Goal: Ask a question

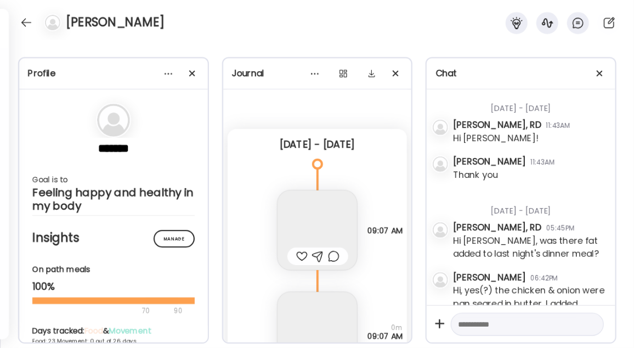
scroll to position [1650, 0]
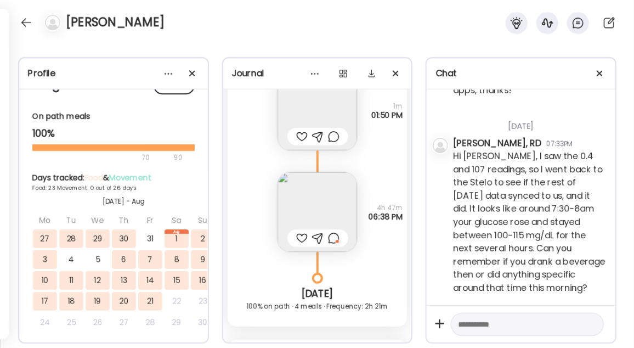
click at [484, 320] on textarea at bounding box center [517, 324] width 119 height 13
type textarea "*"
type textarea "**********"
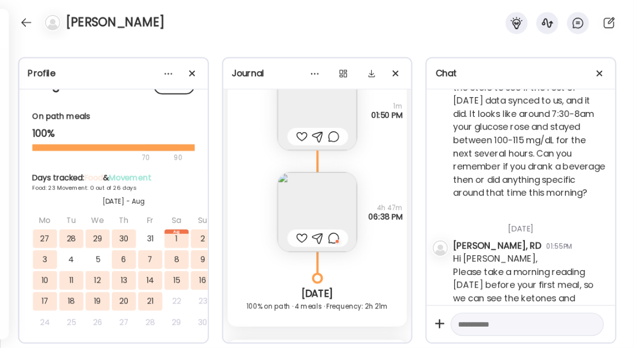
scroll to position [1769, 0]
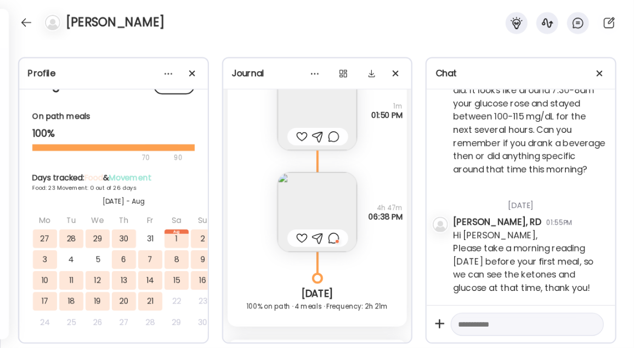
click at [331, 234] on div at bounding box center [334, 238] width 12 height 13
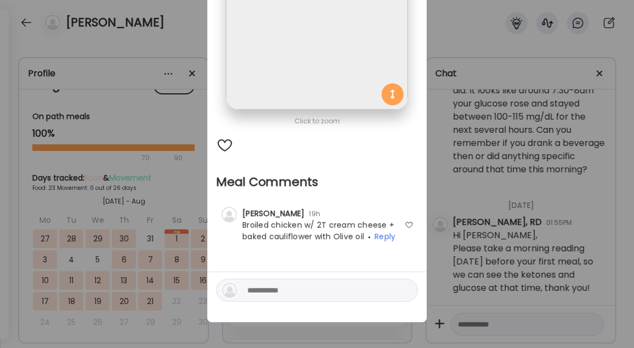
scroll to position [67, 0]
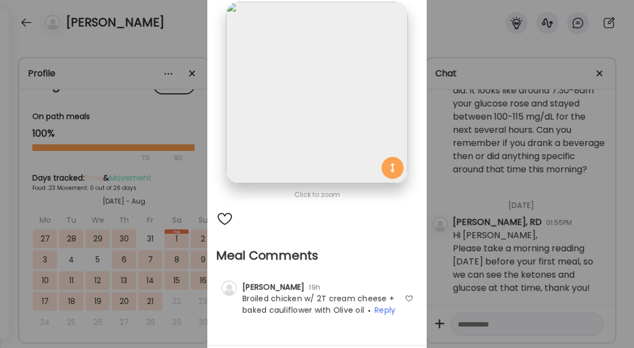
click at [223, 220] on div at bounding box center [225, 219] width 18 height 18
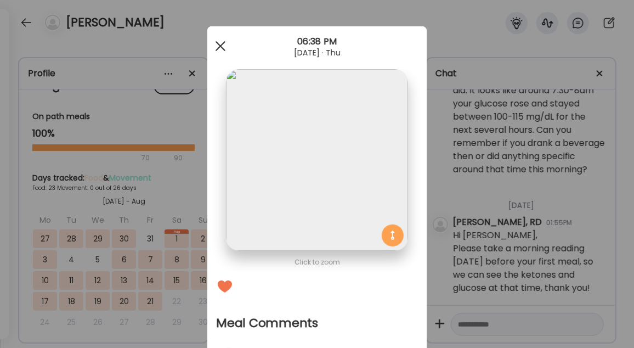
click at [223, 49] on div at bounding box center [221, 46] width 22 height 22
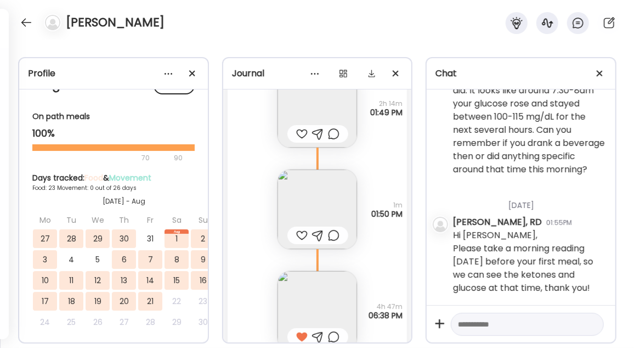
scroll to position [23820, 0]
click at [296, 235] on div at bounding box center [302, 235] width 12 height 13
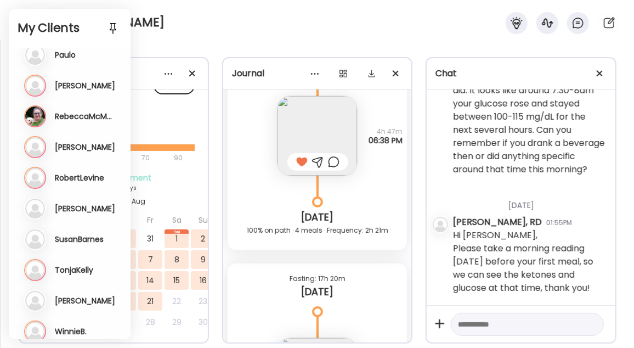
scroll to position [1121, 0]
click at [183, 35] on div "[PERSON_NAME]" at bounding box center [317, 20] width 634 height 40
click at [170, 3] on div "[PERSON_NAME]" at bounding box center [317, 20] width 634 height 40
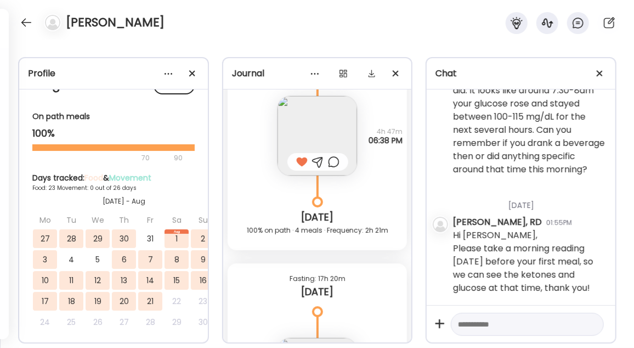
click at [171, 26] on div "[PERSON_NAME]" at bounding box center [317, 20] width 634 height 40
click at [30, 21] on div at bounding box center [27, 23] width 18 height 18
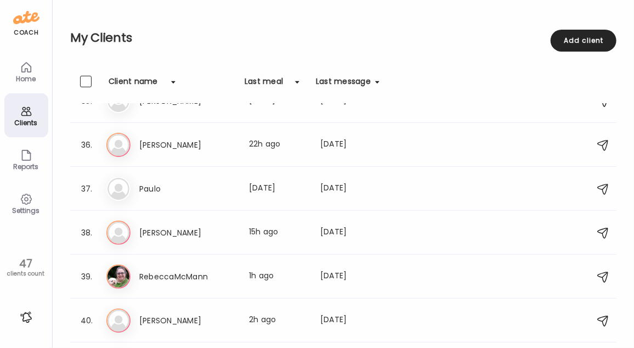
scroll to position [1531, 0]
